Goal: Task Accomplishment & Management: Complete application form

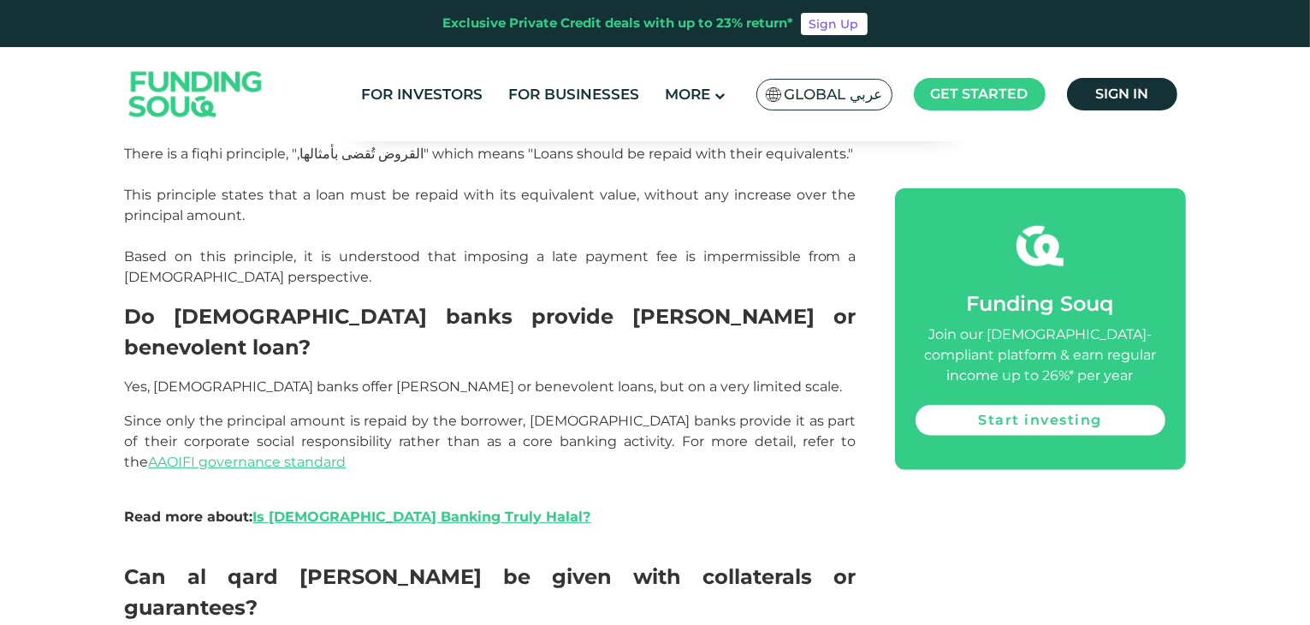
scroll to position [1840, 0]
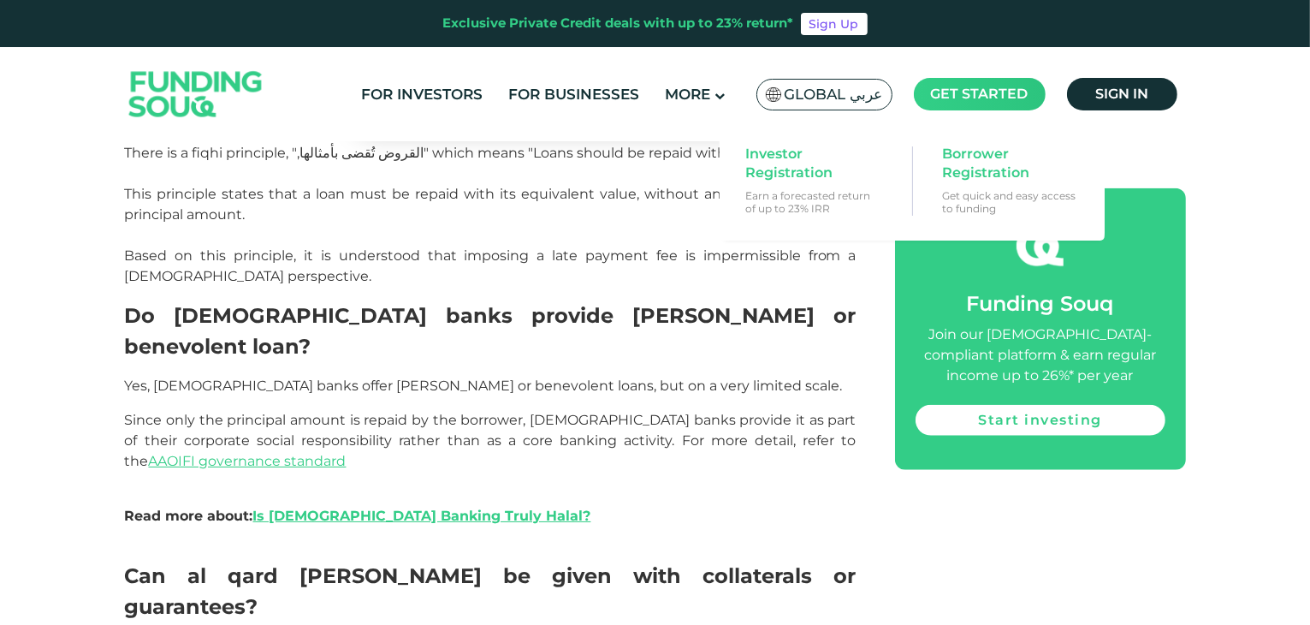
click at [964, 78] on main "Get started" at bounding box center [980, 94] width 132 height 33
click at [983, 175] on span "Borrower Registration" at bounding box center [1008, 164] width 132 height 38
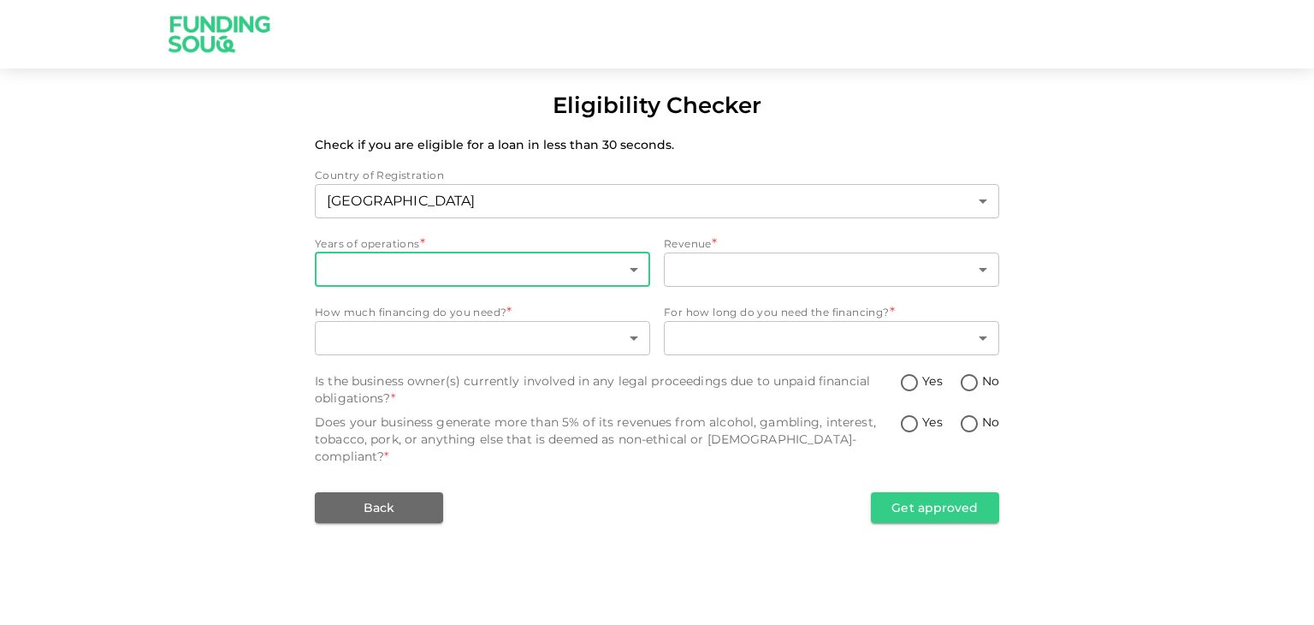
click at [589, 265] on body "Eligibility Checker Check if you are eligible for a loan in less than 30 second…" at bounding box center [657, 312] width 1314 height 625
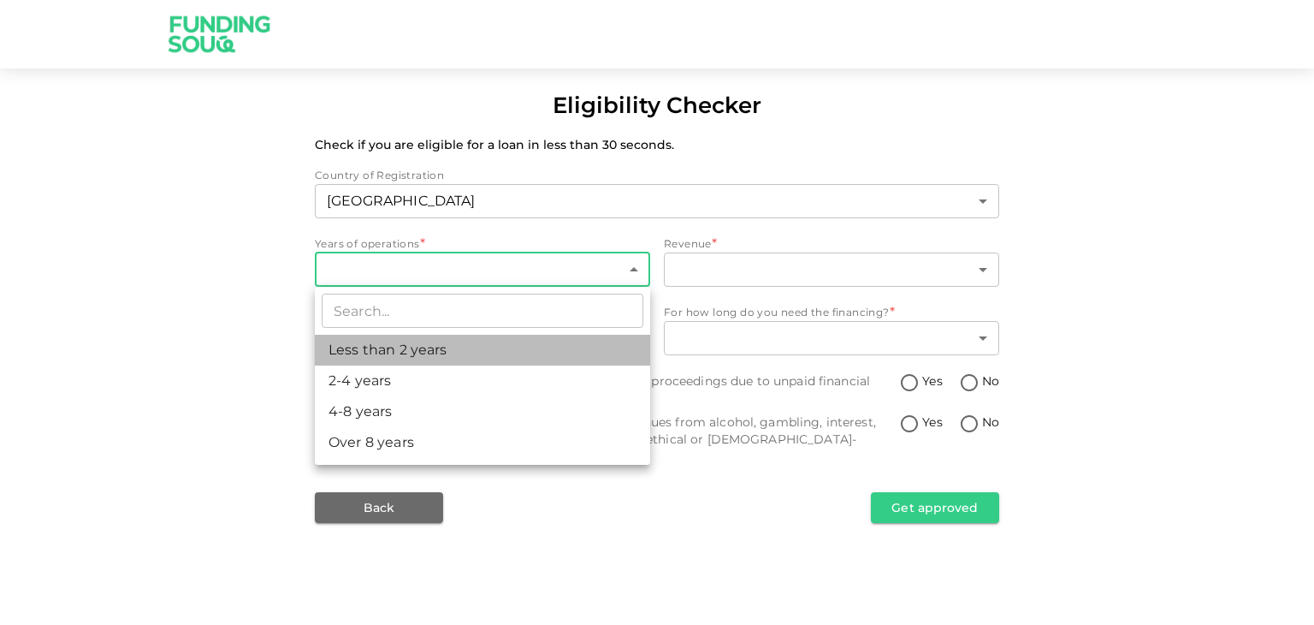
click at [428, 358] on li "Less than 2 years" at bounding box center [482, 350] width 335 height 31
type input "1"
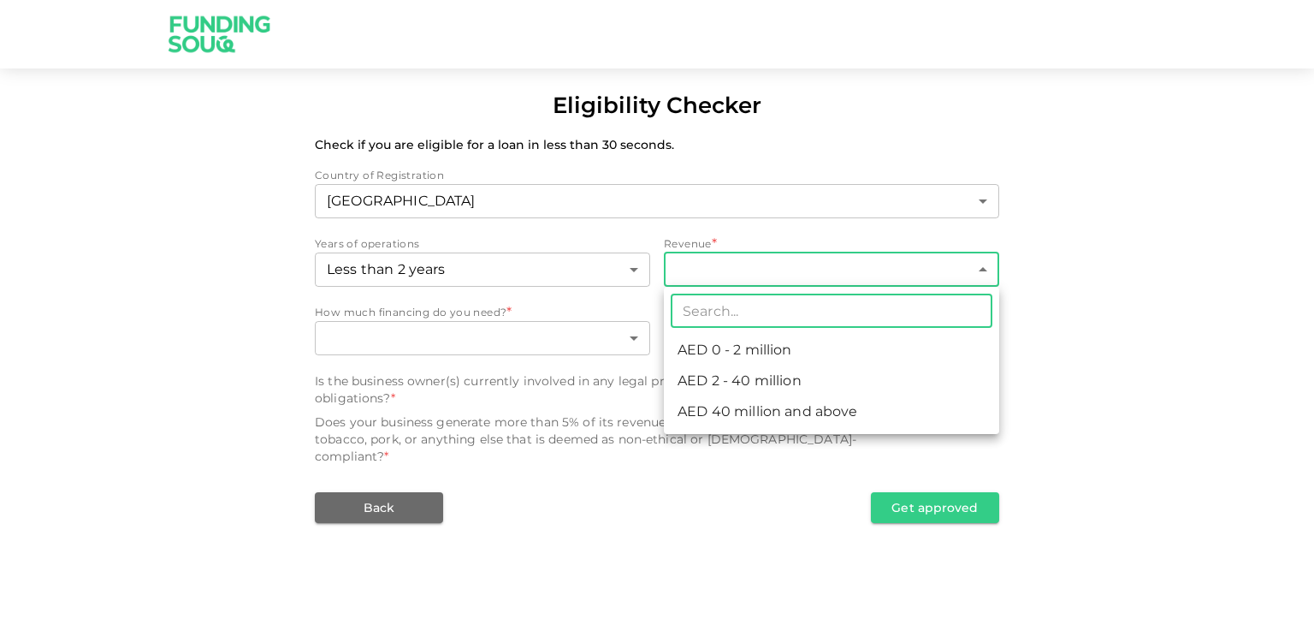
click at [725, 278] on body "Eligibility Checker Check if you are eligible for a loan in less than 30 second…" at bounding box center [657, 312] width 1314 height 625
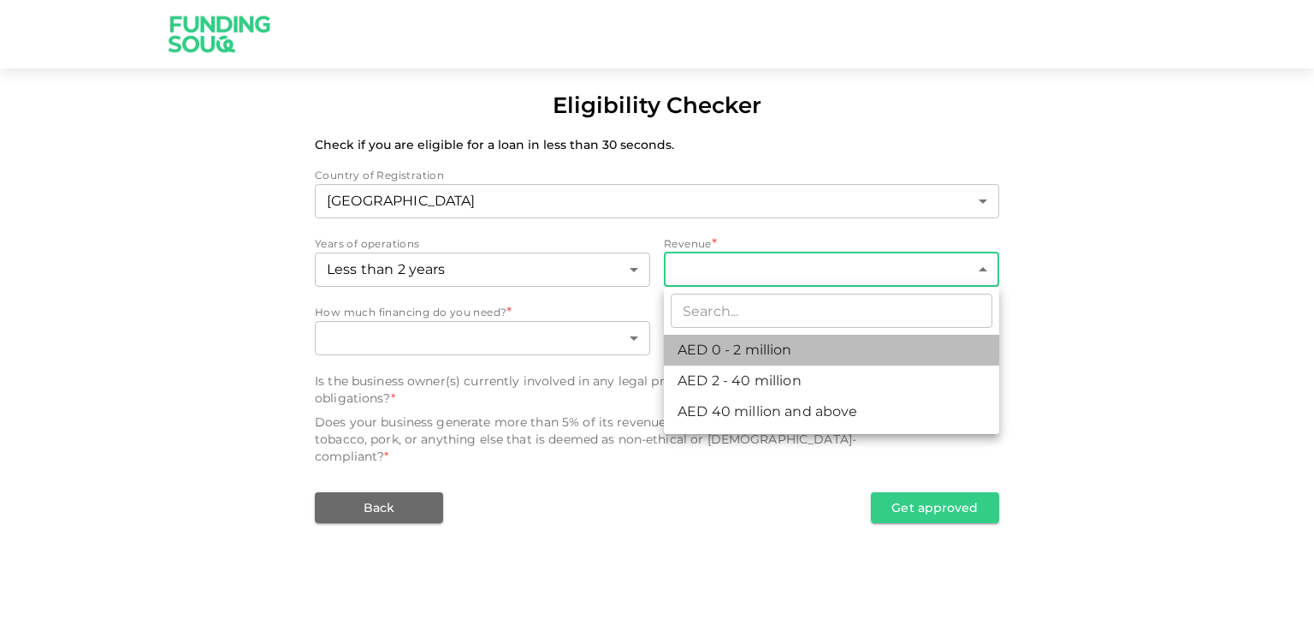
click at [735, 355] on li "AED 0 - 2 million" at bounding box center [831, 350] width 335 height 31
type input "1"
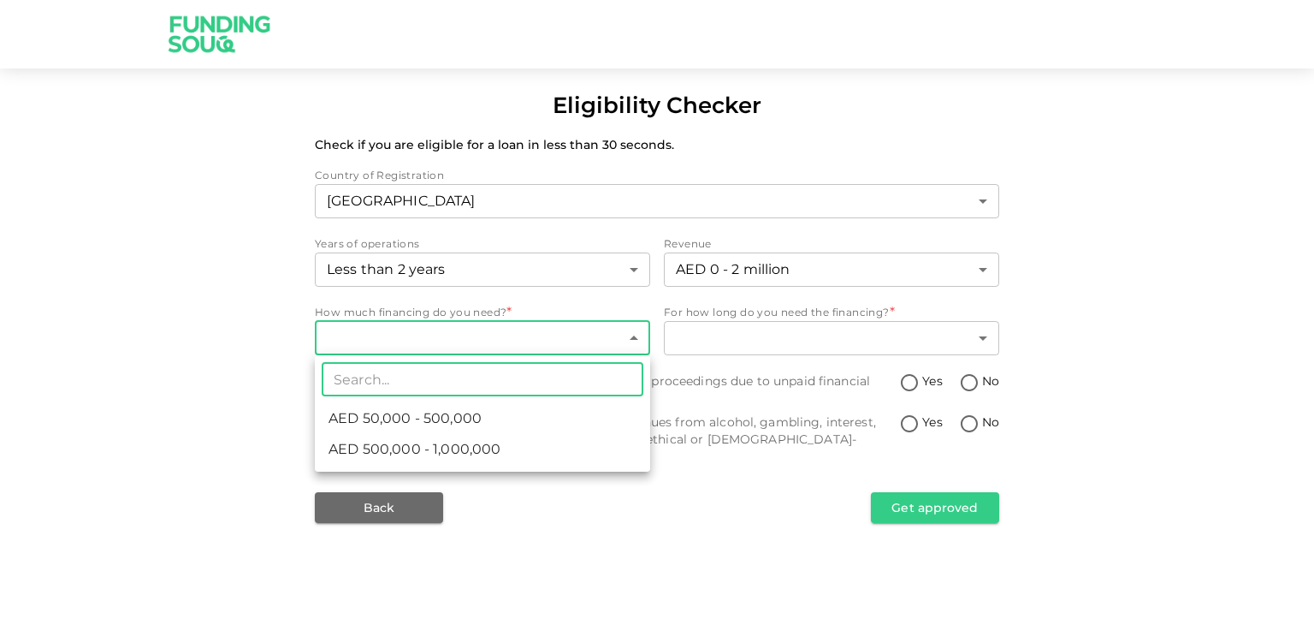
click at [513, 347] on body "Eligibility Checker Check if you are eligible for a loan in less than 30 second…" at bounding box center [657, 312] width 1314 height 625
type input "30000"
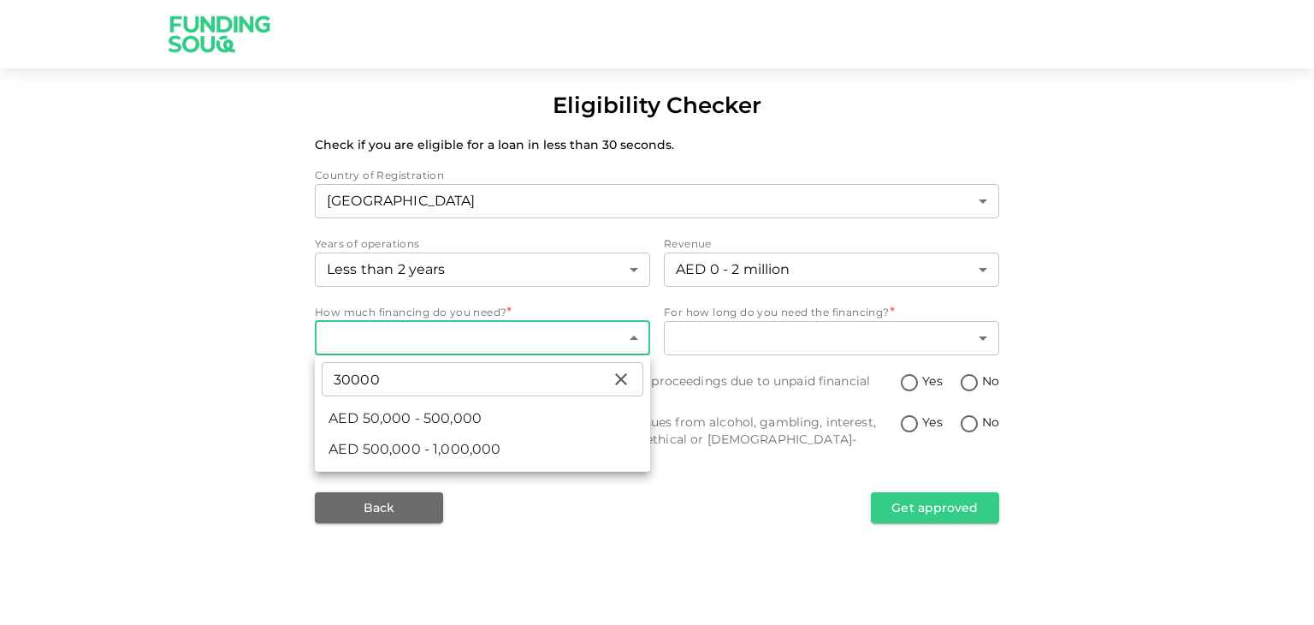
click at [517, 518] on div at bounding box center [657, 312] width 1314 height 625
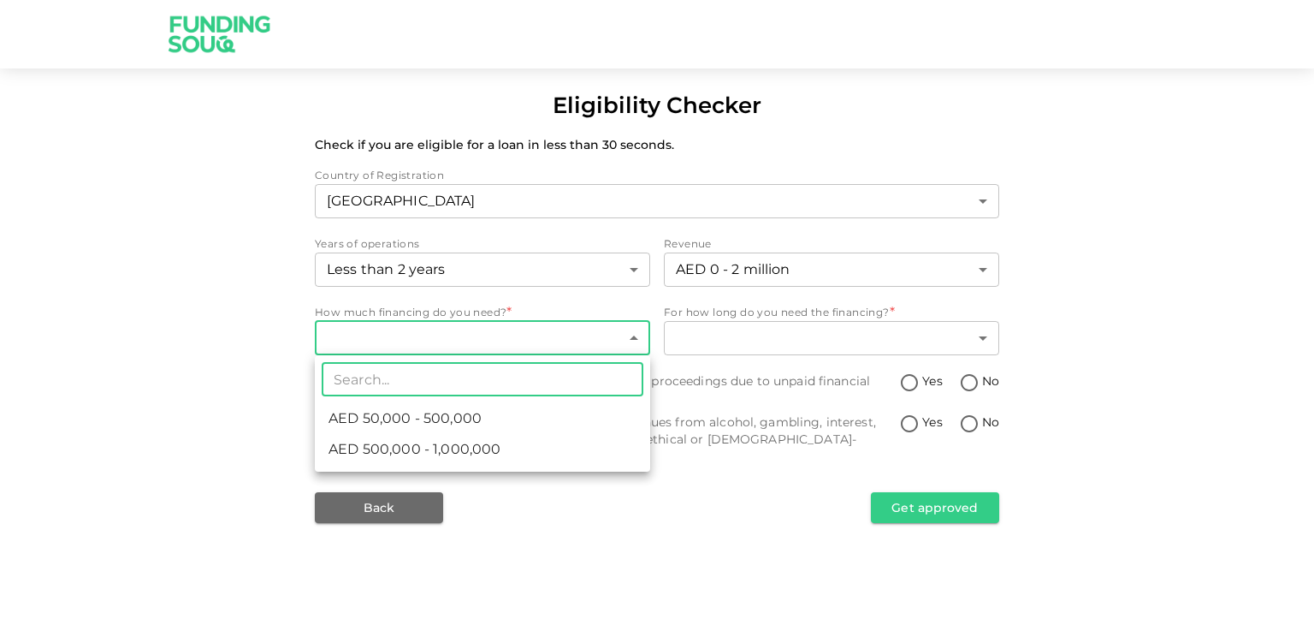
click at [459, 352] on body "Eligibility Checker Check if you are eligible for a loan in less than 30 second…" at bounding box center [657, 312] width 1314 height 625
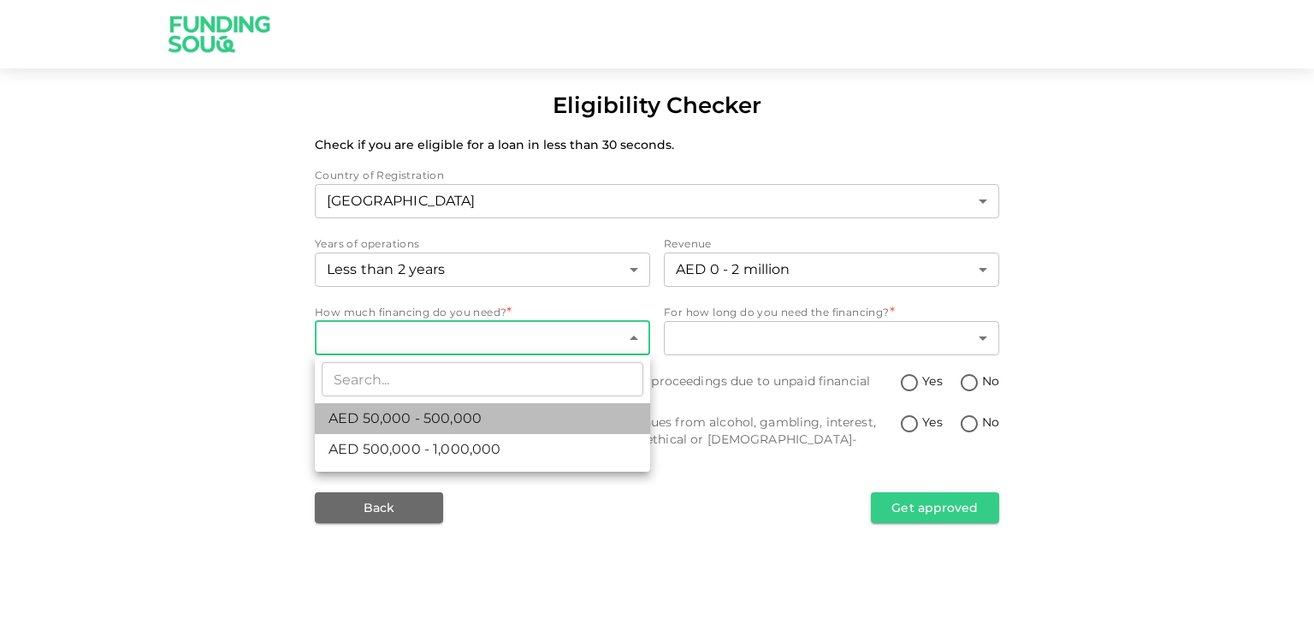
click at [432, 415] on span "AED 50,000 - 500,000" at bounding box center [405, 418] width 153 height 21
type input "1"
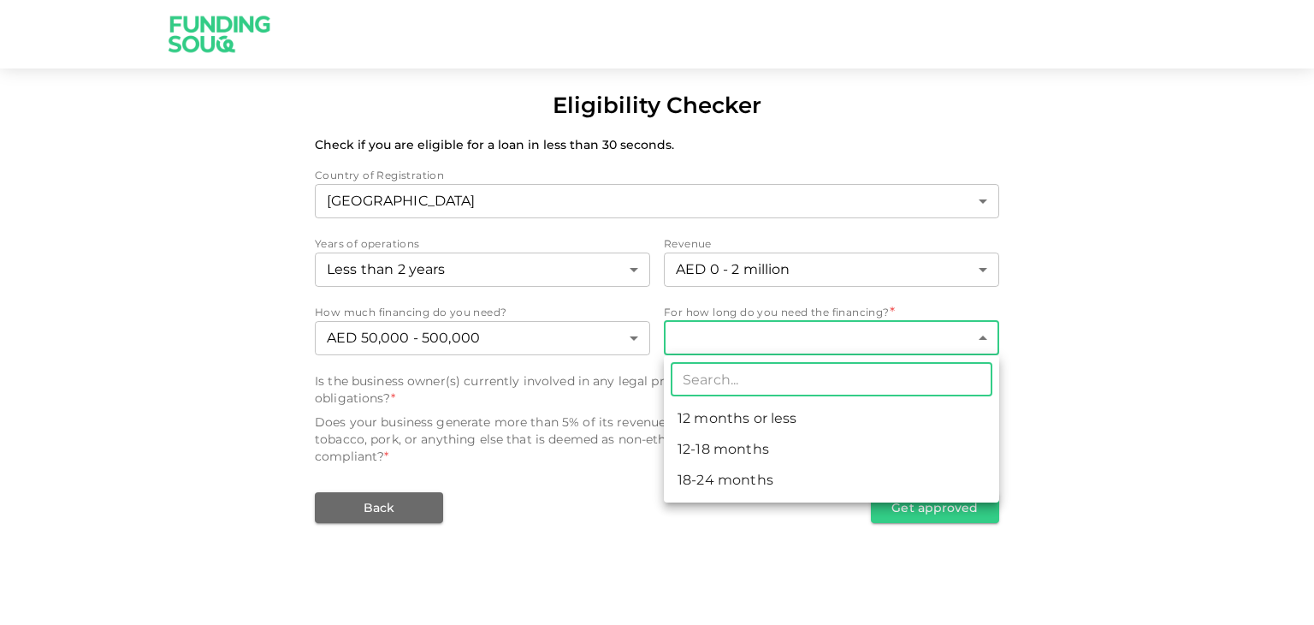
click at [755, 336] on body "Eligibility Checker Check if you are eligible for a loan in less than 30 second…" at bounding box center [657, 312] width 1314 height 625
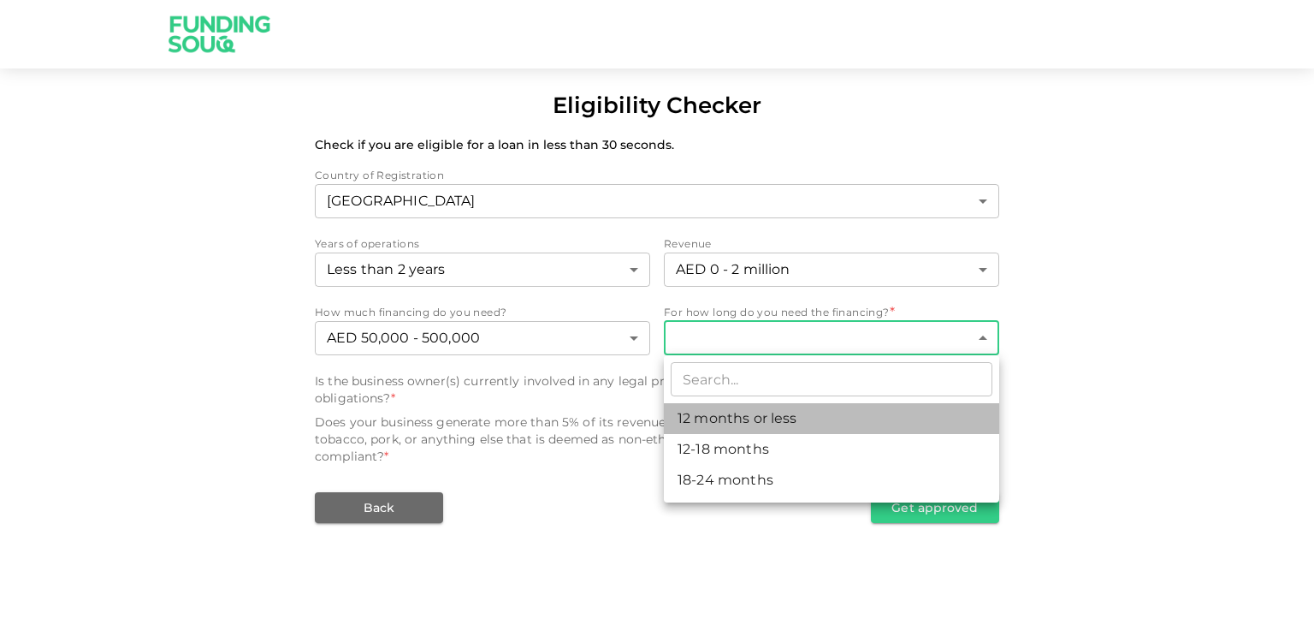
click at [727, 424] on li "12 months or less" at bounding box center [831, 418] width 335 height 31
type input "1"
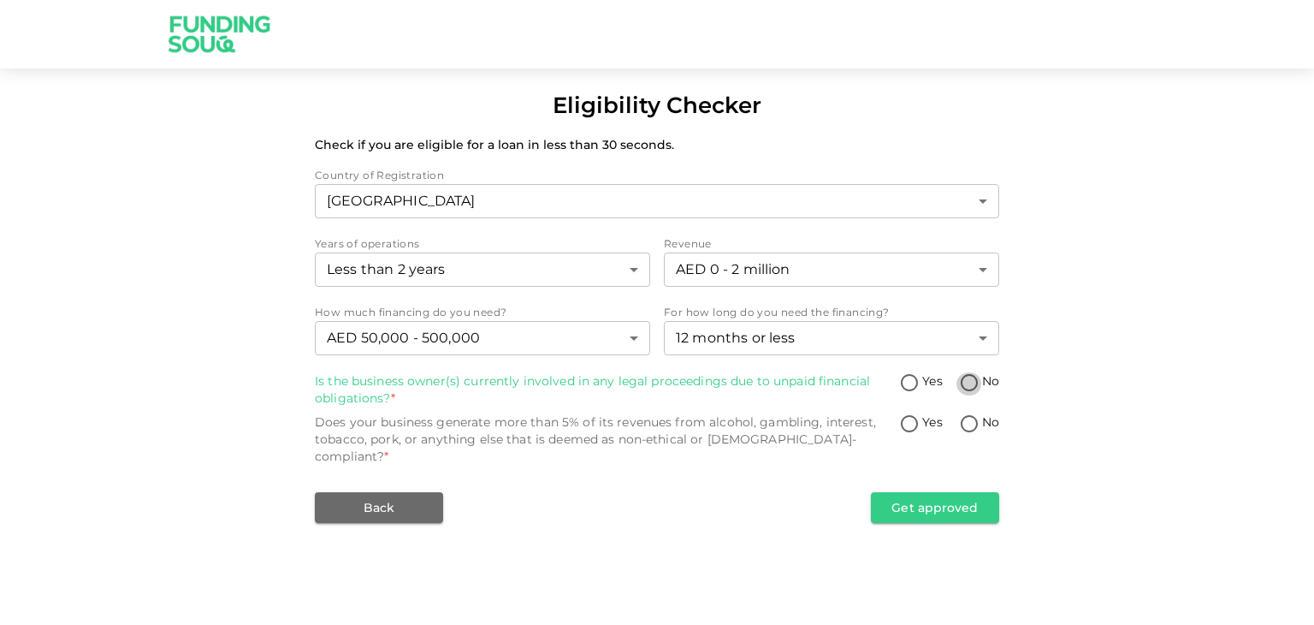
click at [969, 384] on input "No" at bounding box center [970, 383] width 26 height 23
radio input "true"
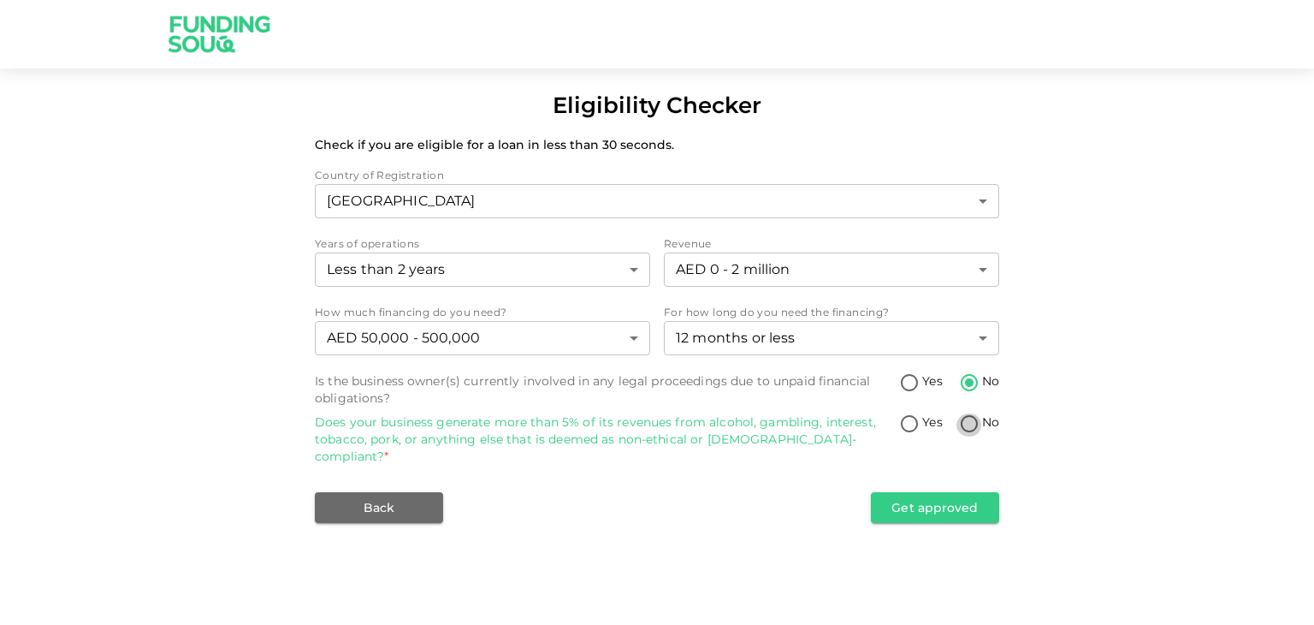
click at [973, 424] on input "No" at bounding box center [970, 424] width 26 height 23
radio input "true"
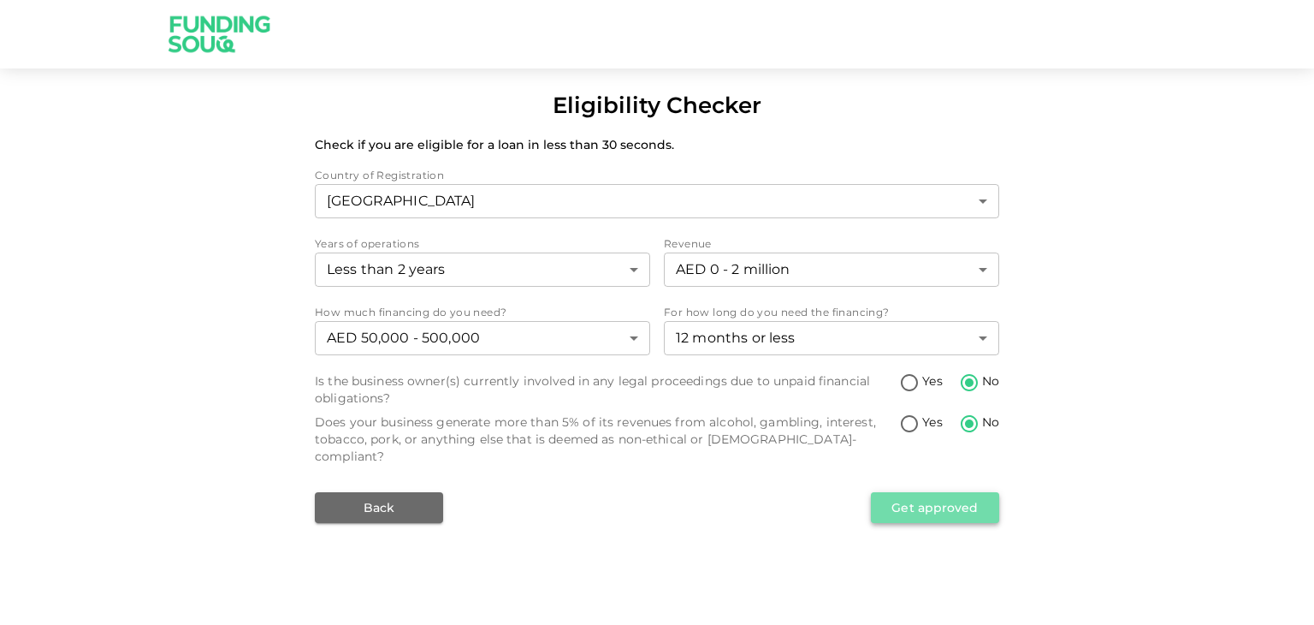
click at [931, 494] on button "Get approved" at bounding box center [935, 507] width 128 height 31
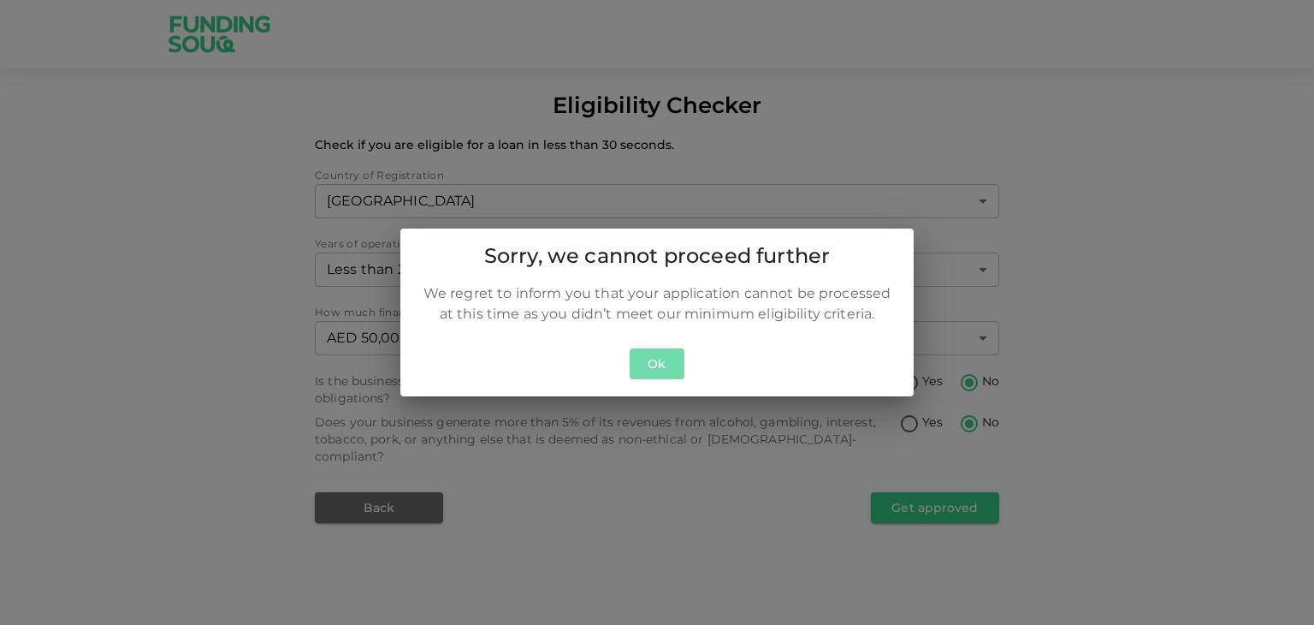
click at [661, 362] on button "Ok" at bounding box center [657, 364] width 55 height 32
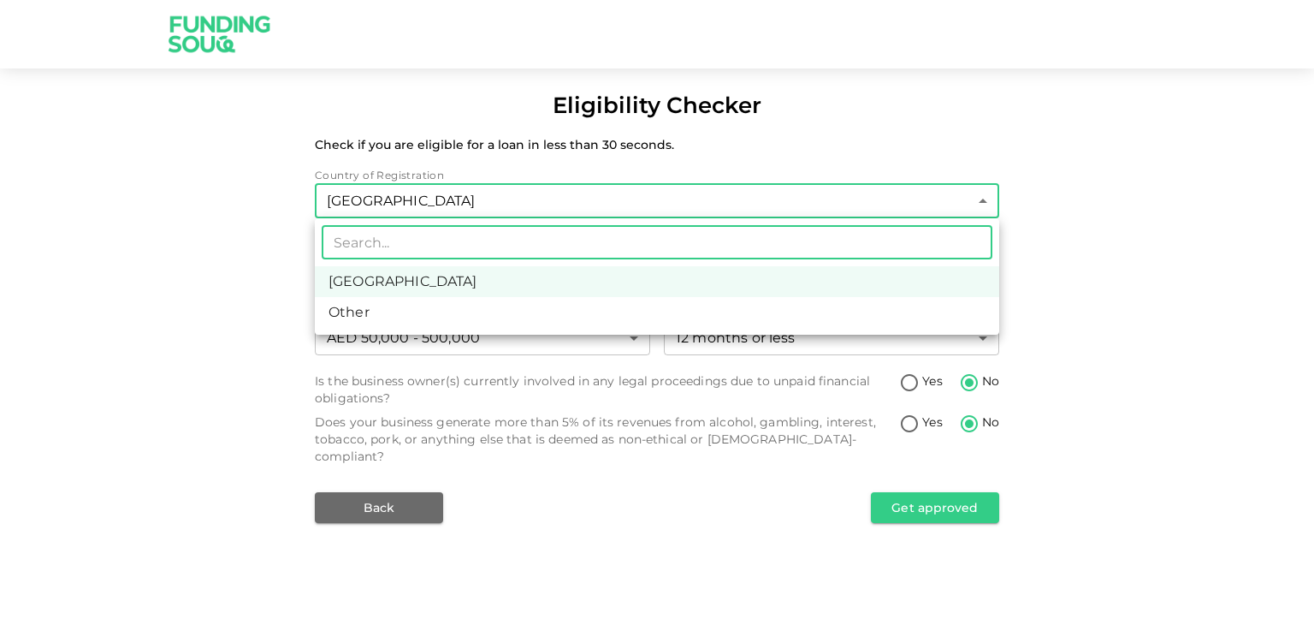
click at [784, 215] on body "Eligibility Checker Check if you are eligible for a loan in less than 30 second…" at bounding box center [657, 312] width 1314 height 625
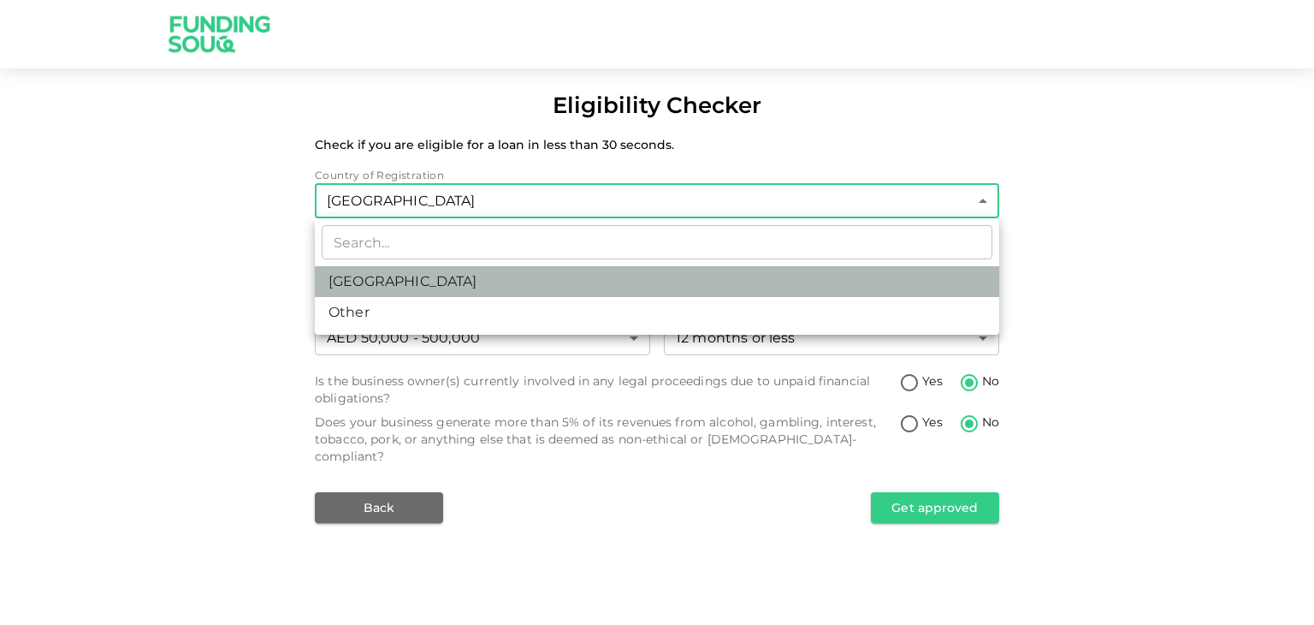
click at [635, 292] on li "United Arab Emirates" at bounding box center [657, 281] width 684 height 31
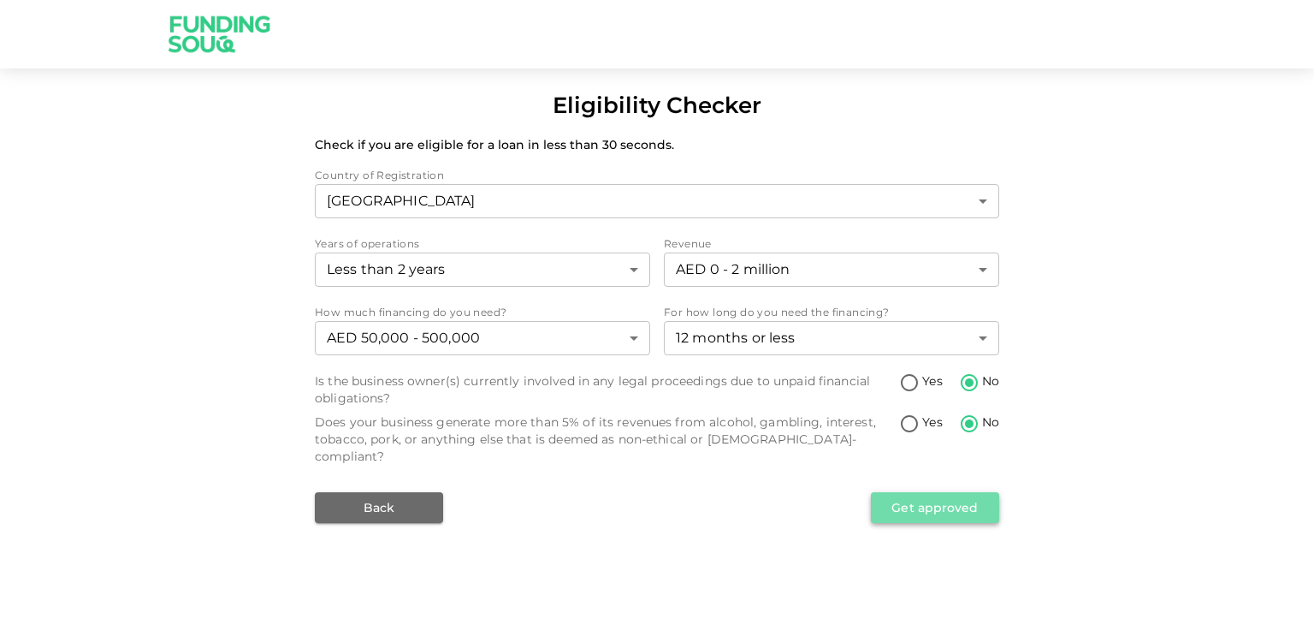
click at [917, 492] on button "Get approved" at bounding box center [935, 507] width 128 height 31
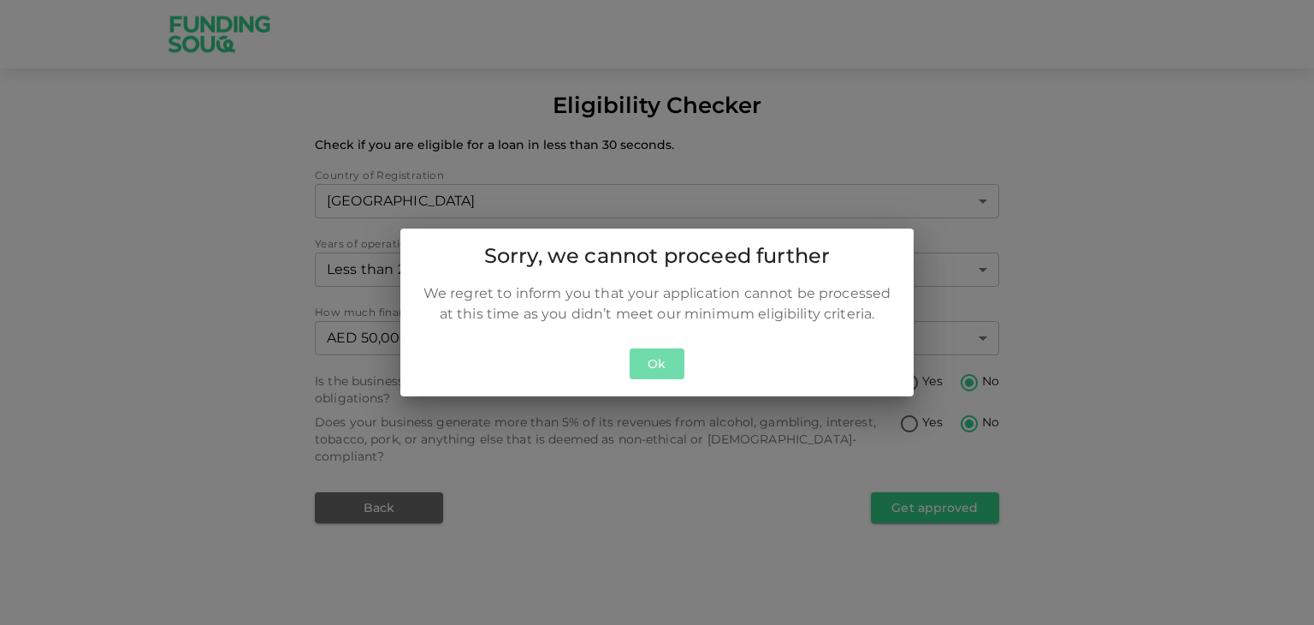
click at [671, 358] on button "Ok" at bounding box center [657, 364] width 55 height 32
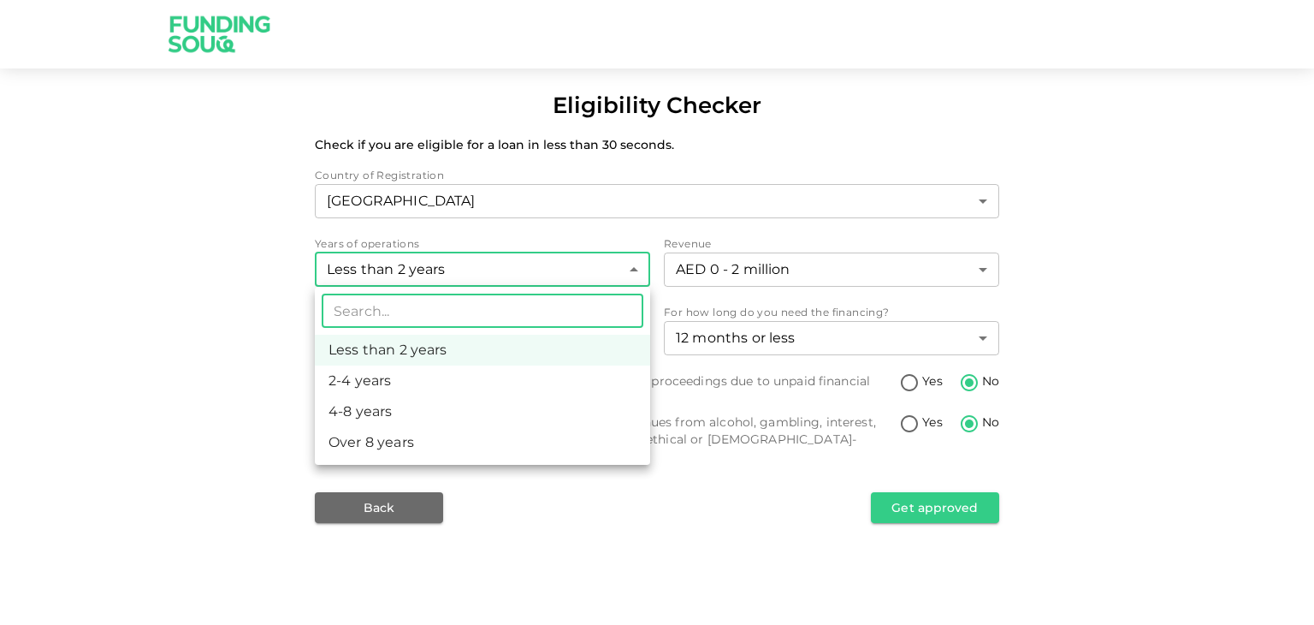
click at [534, 263] on body "Eligibility Checker Check if you are eligible for a loan in less than 30 second…" at bounding box center [657, 312] width 1314 height 625
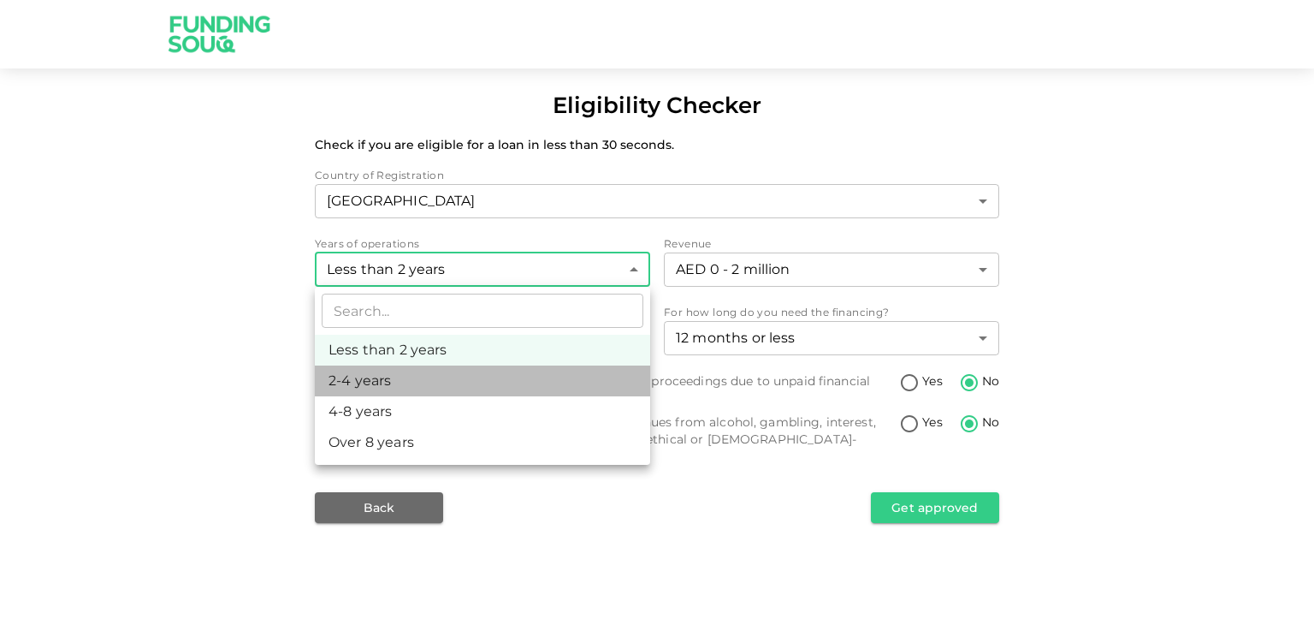
click at [487, 381] on li "2-4 years" at bounding box center [482, 380] width 335 height 31
type input "2"
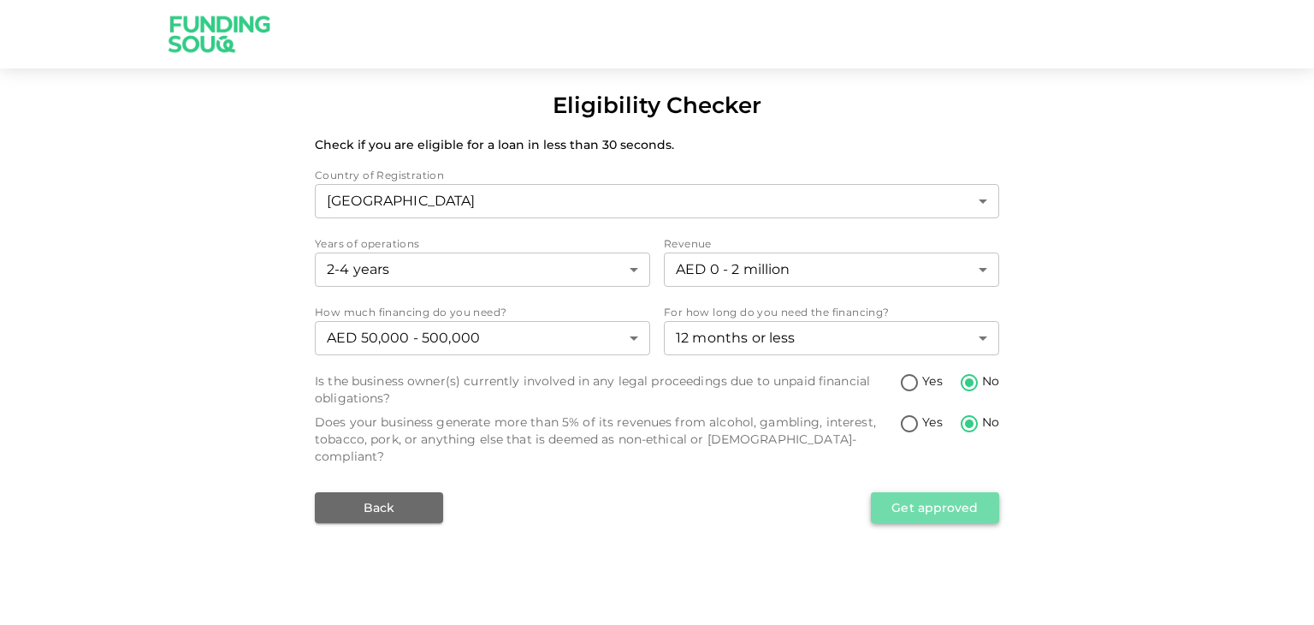
click at [926, 495] on button "Get approved" at bounding box center [935, 507] width 128 height 31
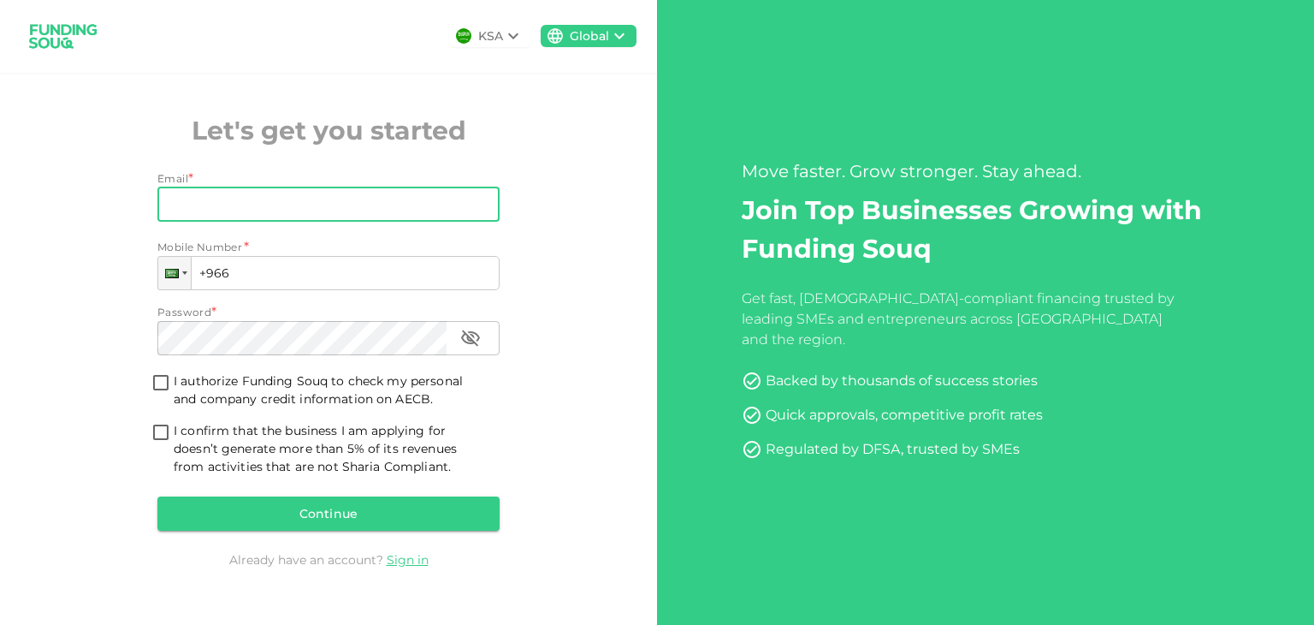
click at [287, 212] on input "Email" at bounding box center [318, 204] width 323 height 34
type input "noohnk62@g"
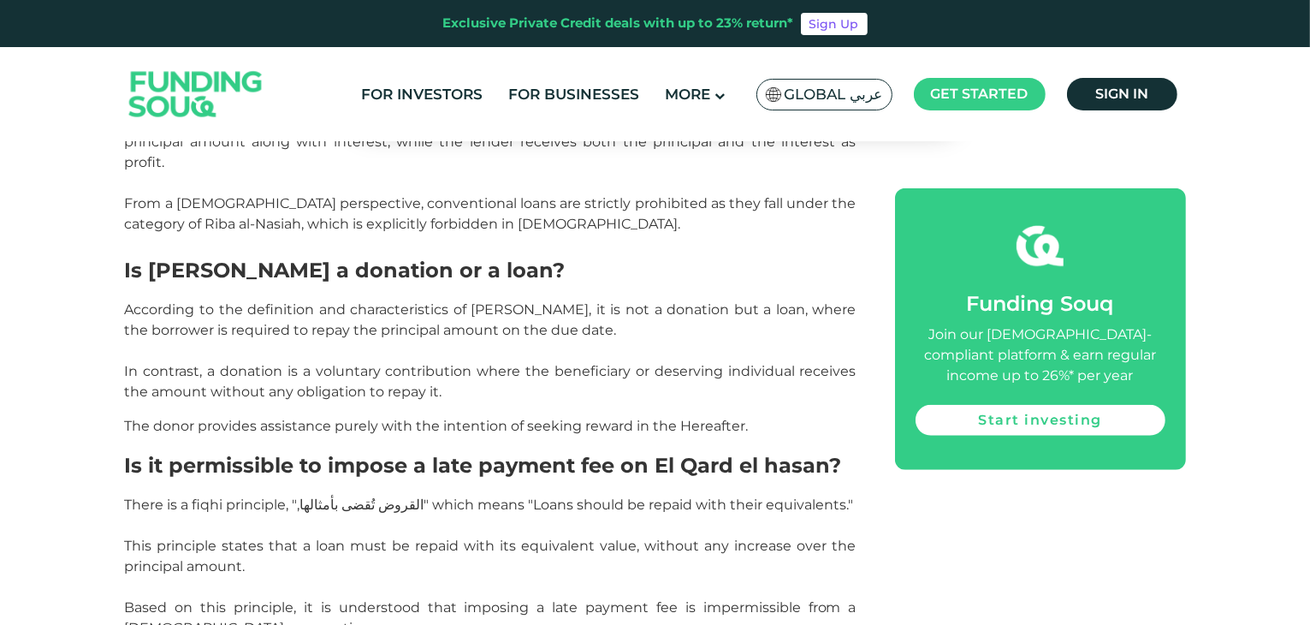
scroll to position [1481, 0]
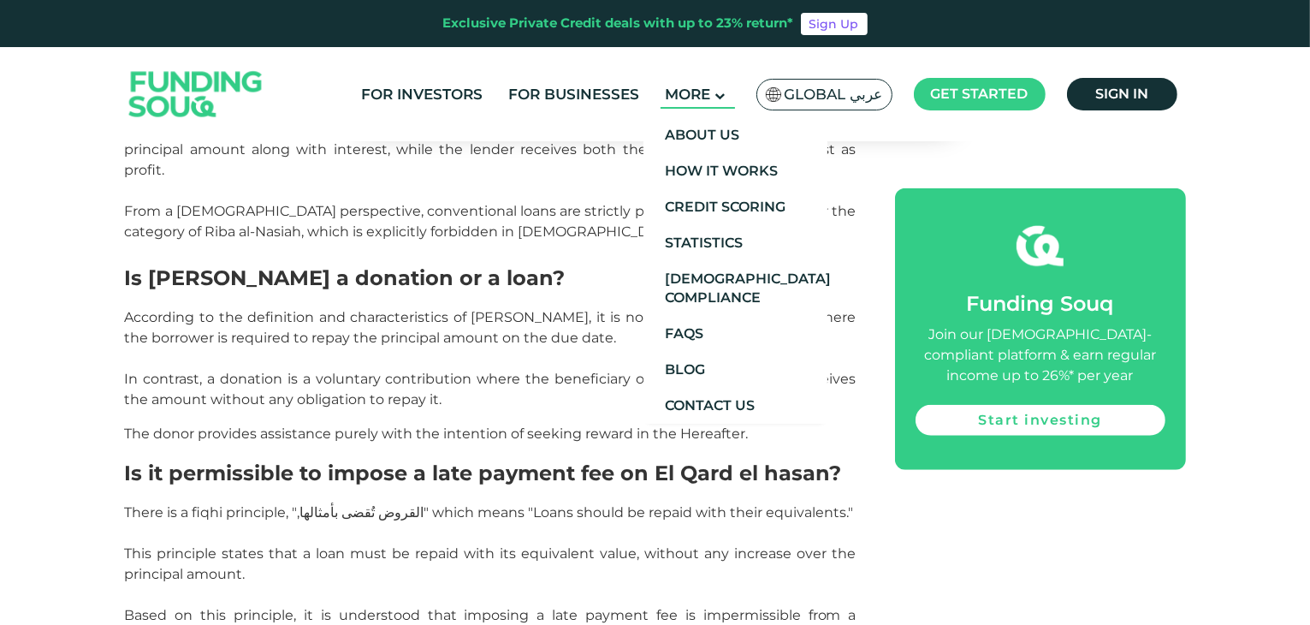
click at [710, 99] on span "More" at bounding box center [687, 94] width 45 height 17
click at [738, 394] on link "Contact Us" at bounding box center [735, 406] width 184 height 36
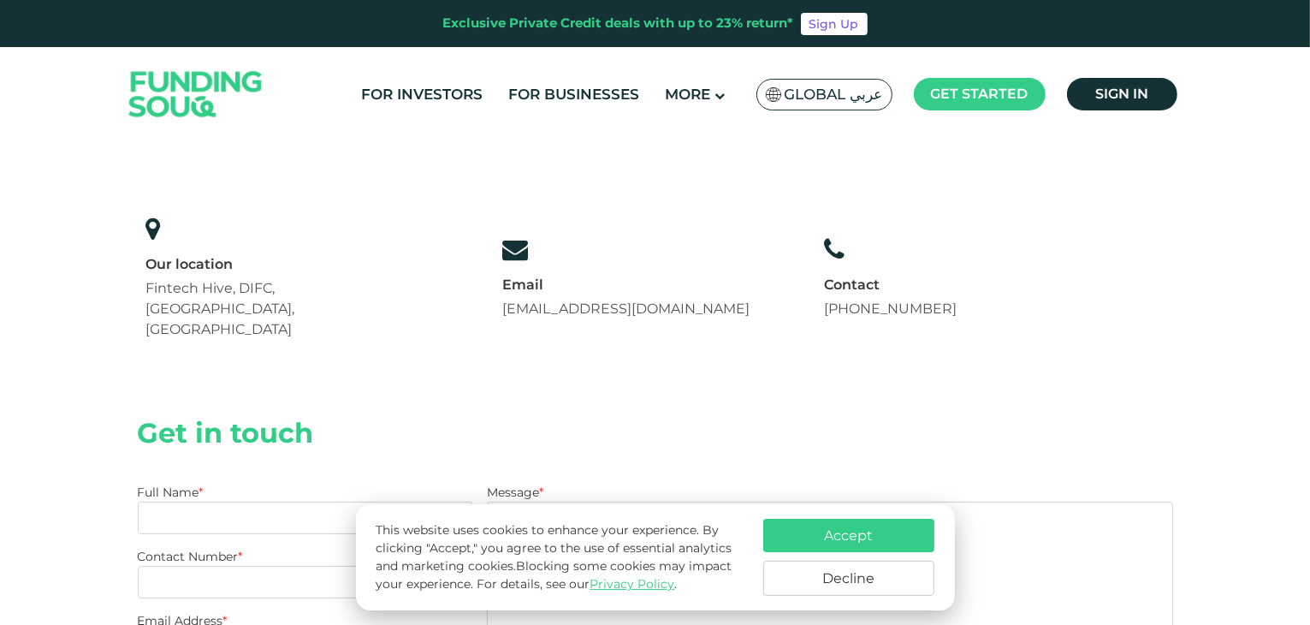
scroll to position [88, 0]
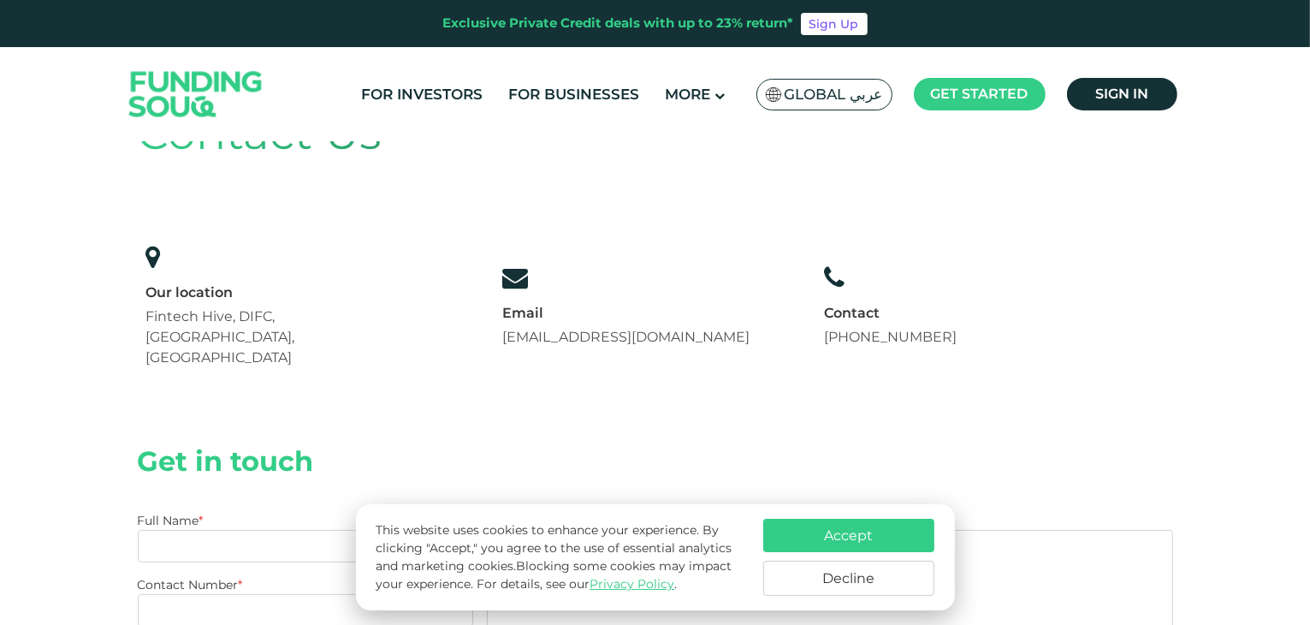
click at [883, 572] on button "Decline" at bounding box center [848, 577] width 171 height 35
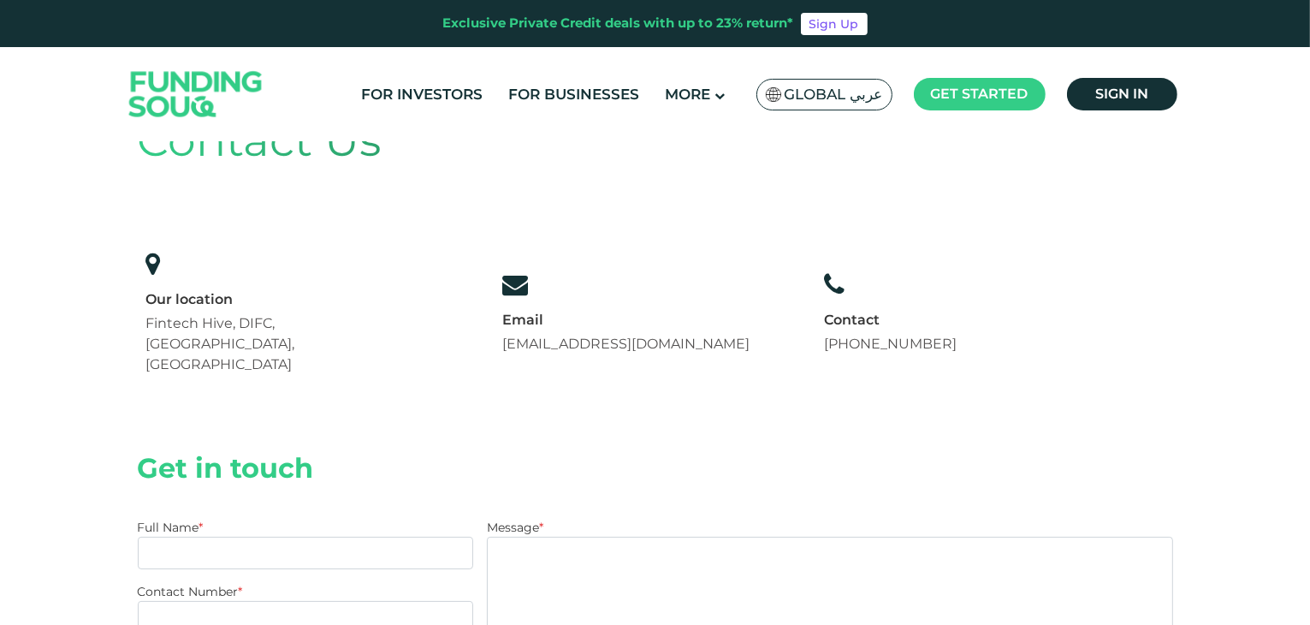
scroll to position [79, 0]
